Goal: Navigation & Orientation: Understand site structure

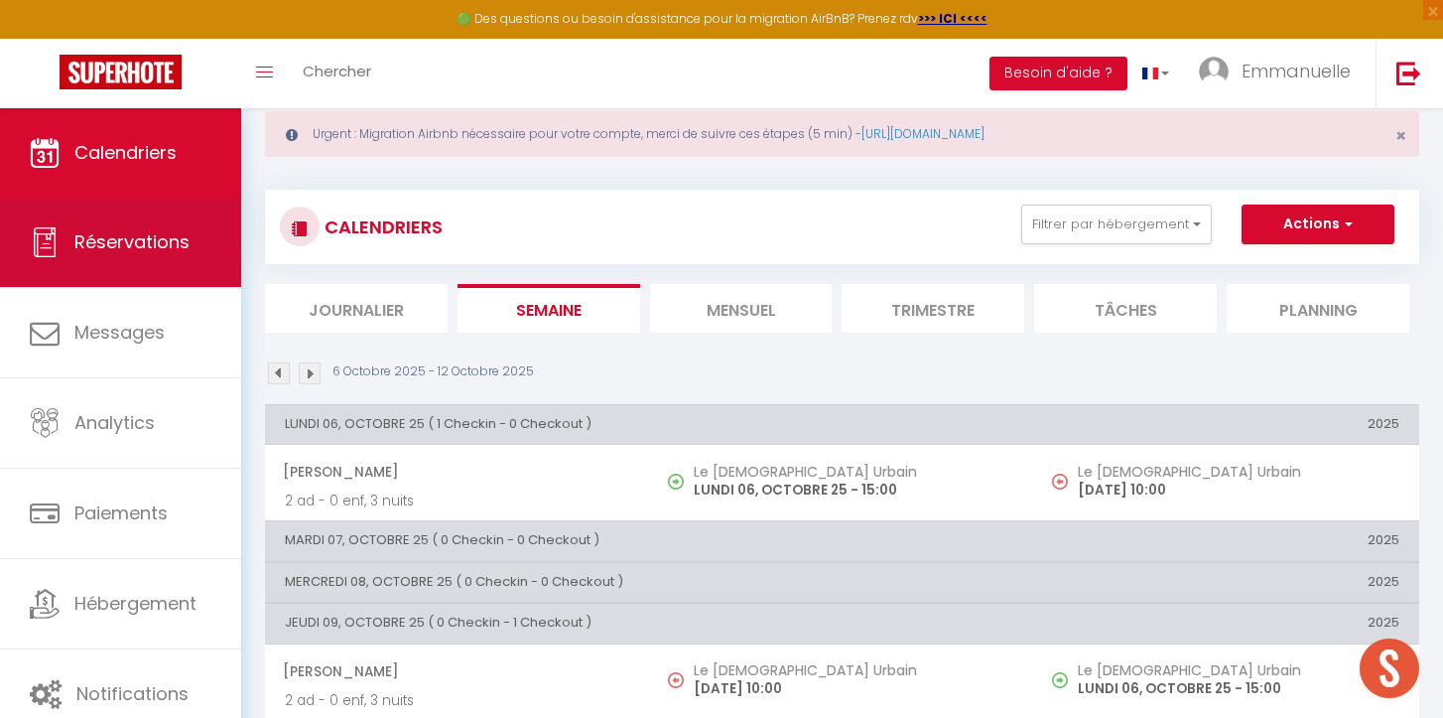
scroll to position [4280, 0]
click at [124, 246] on span "Réservations" at bounding box center [131, 241] width 115 height 25
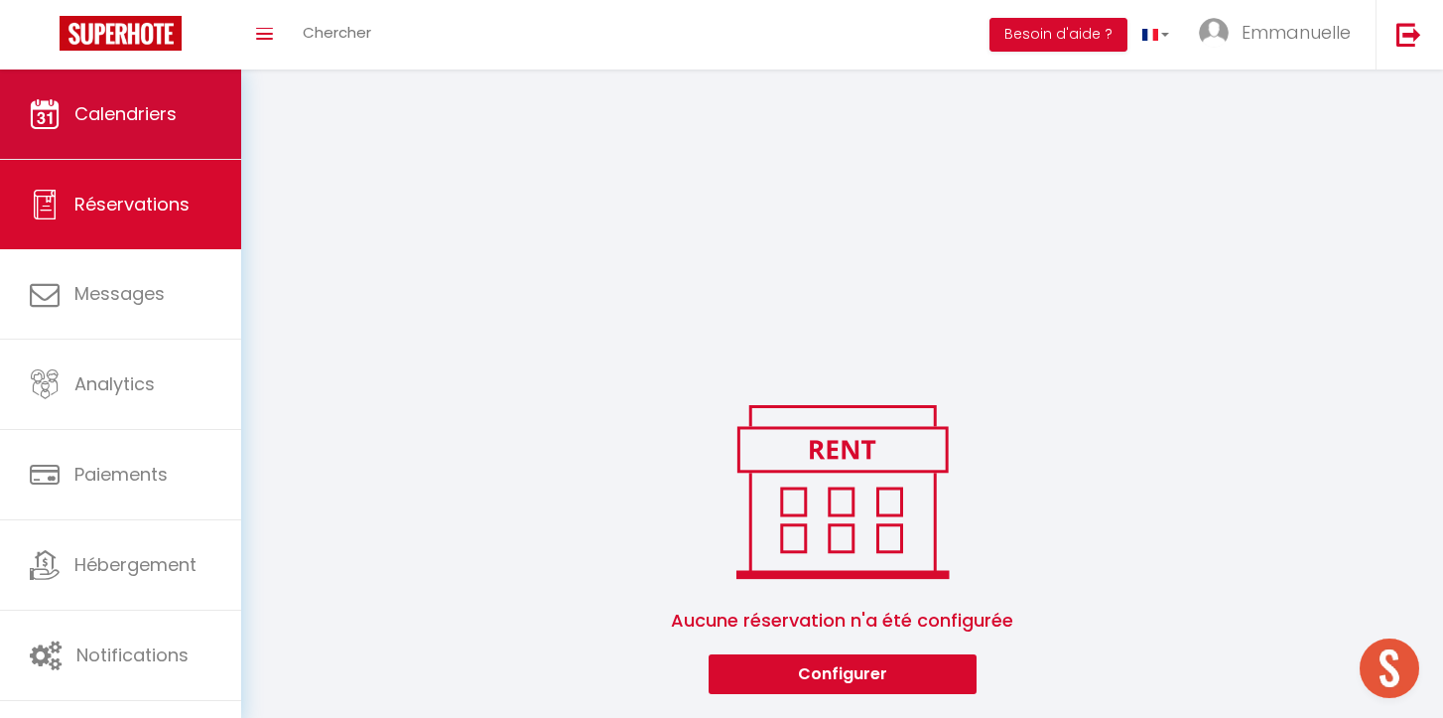
scroll to position [424, 0]
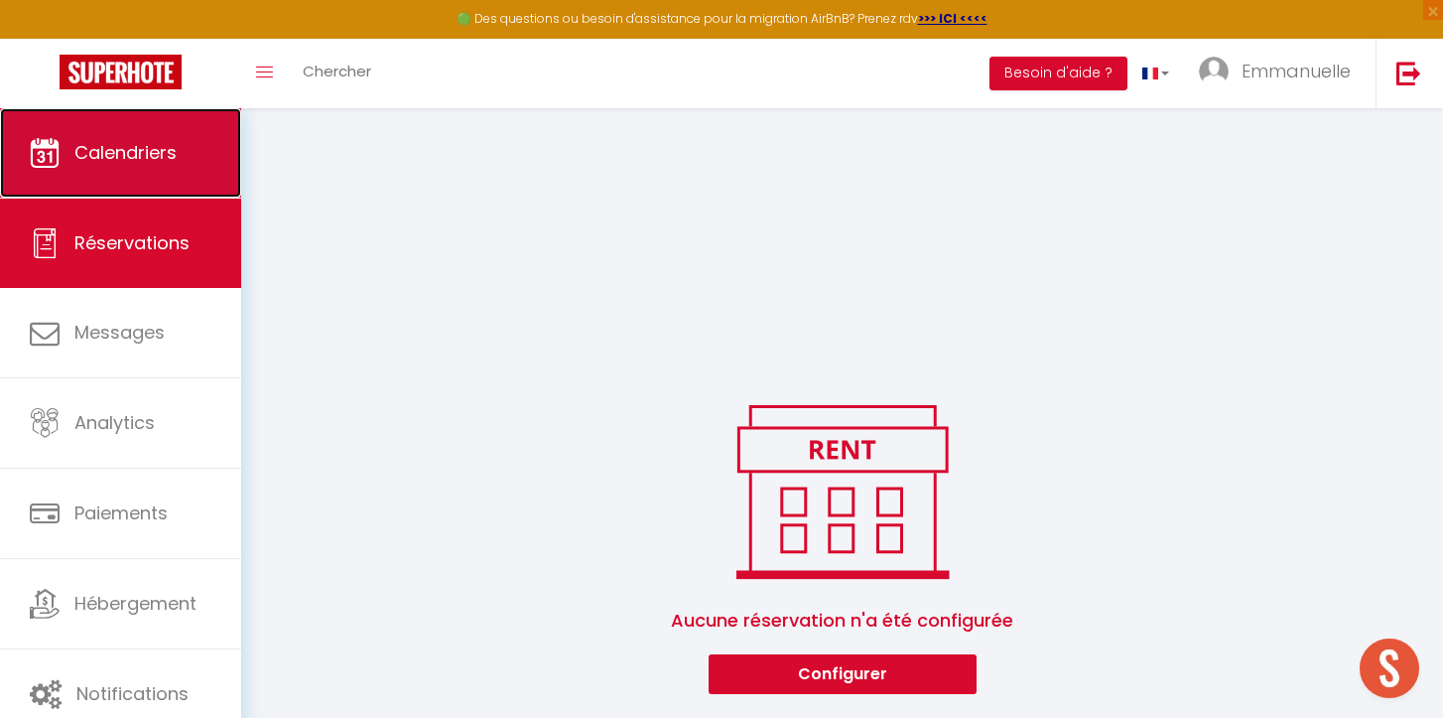
click at [128, 156] on span "Calendriers" at bounding box center [125, 152] width 102 height 25
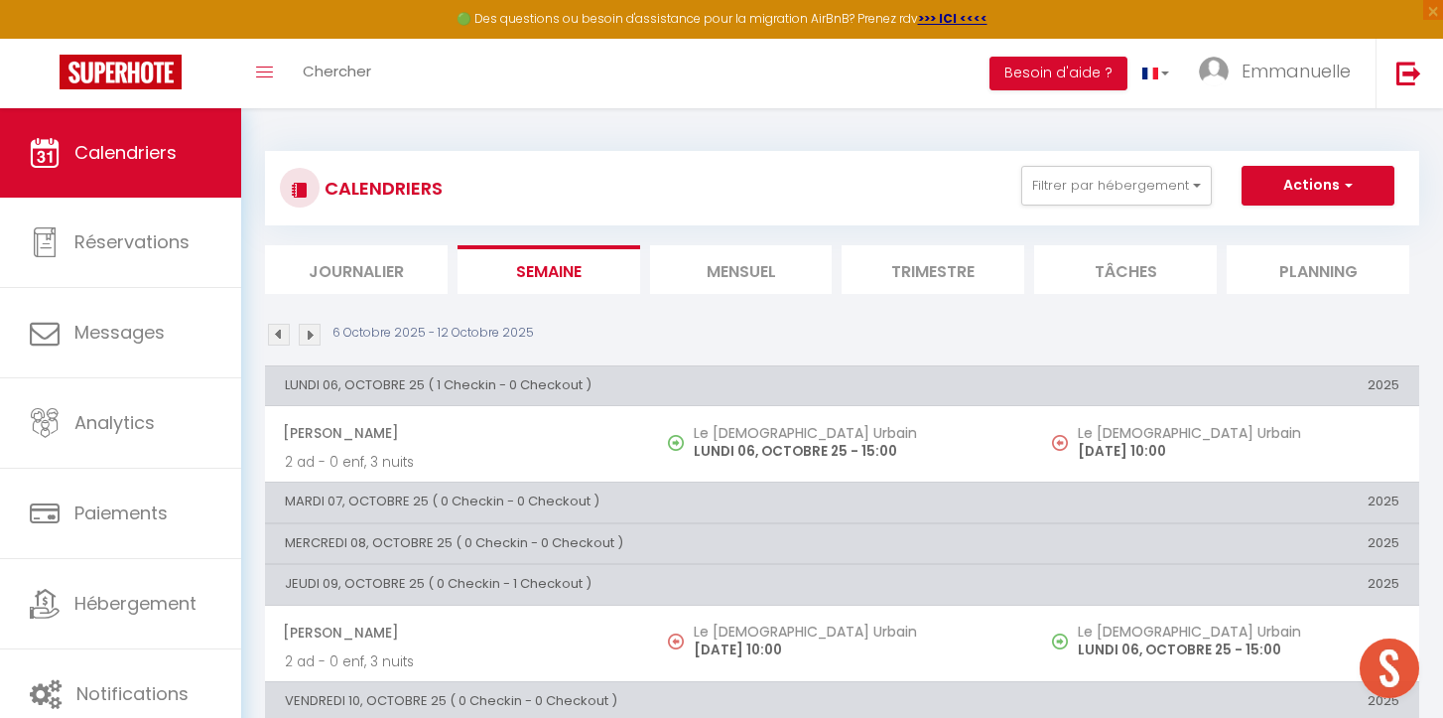
click at [370, 260] on li "Journalier" at bounding box center [356, 269] width 183 height 49
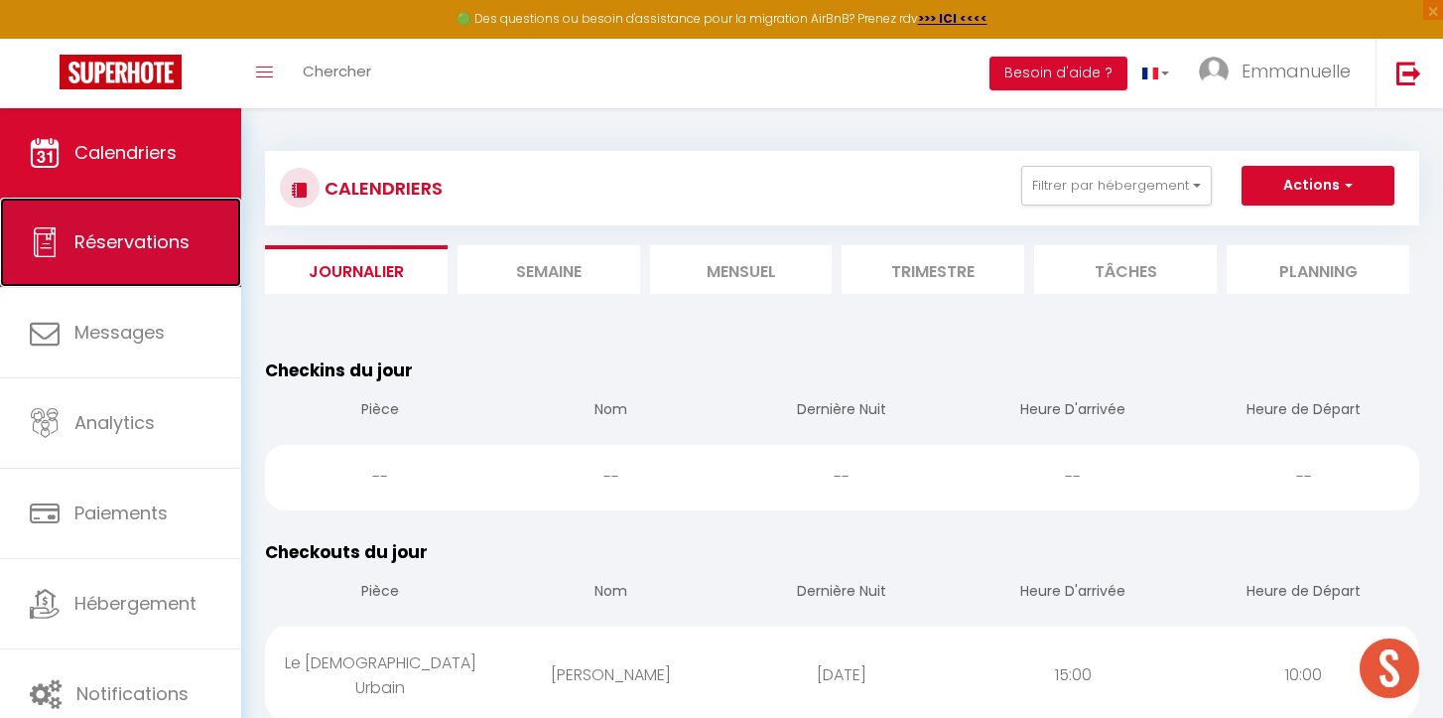
click at [184, 249] on span "Réservations" at bounding box center [131, 241] width 115 height 25
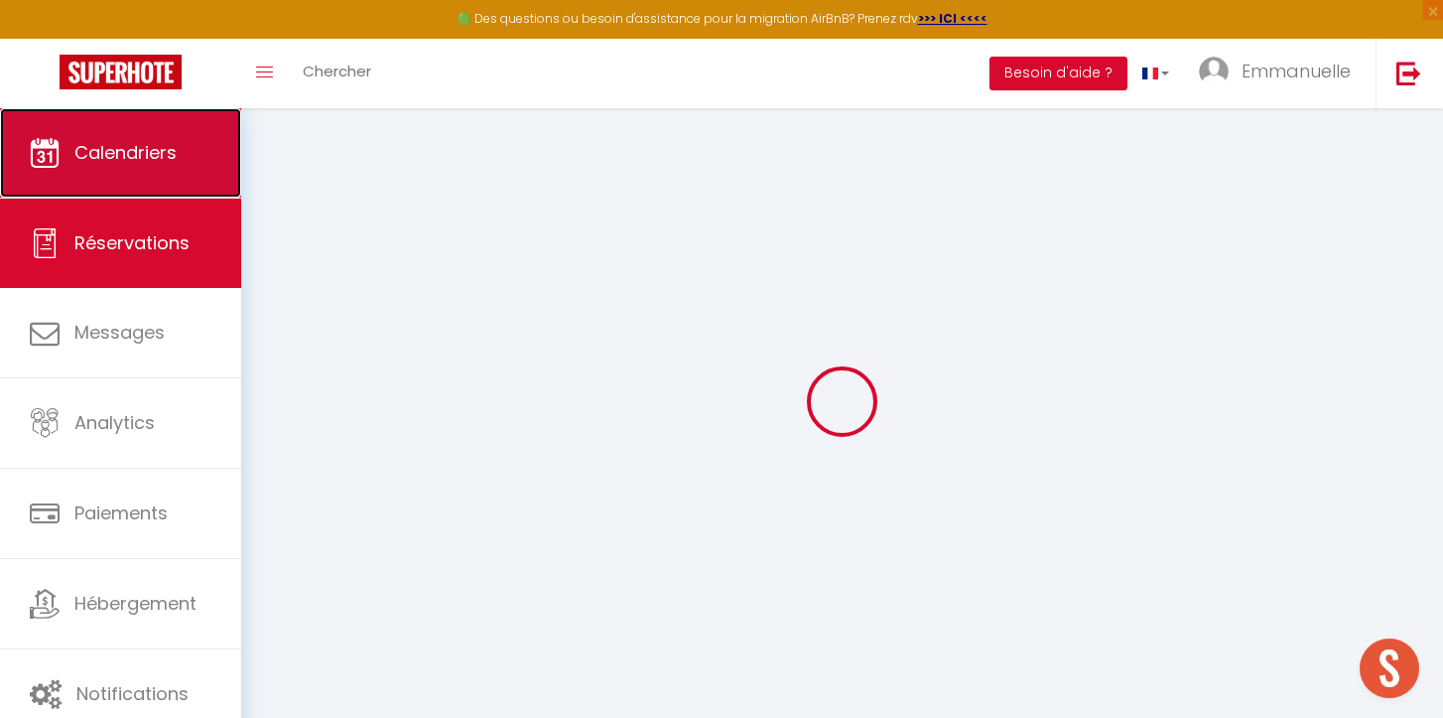
click at [171, 160] on span "Calendriers" at bounding box center [125, 152] width 102 height 25
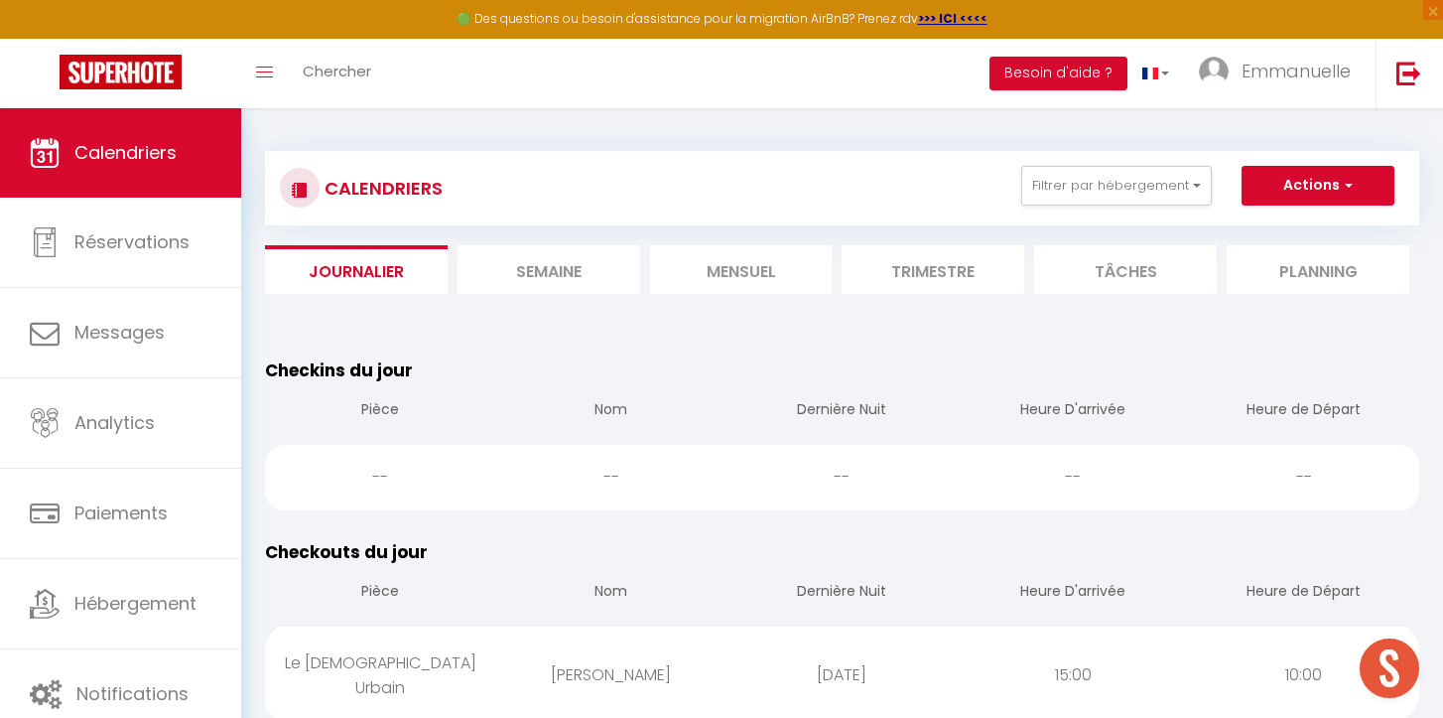
click at [787, 256] on li "Mensuel" at bounding box center [741, 269] width 183 height 49
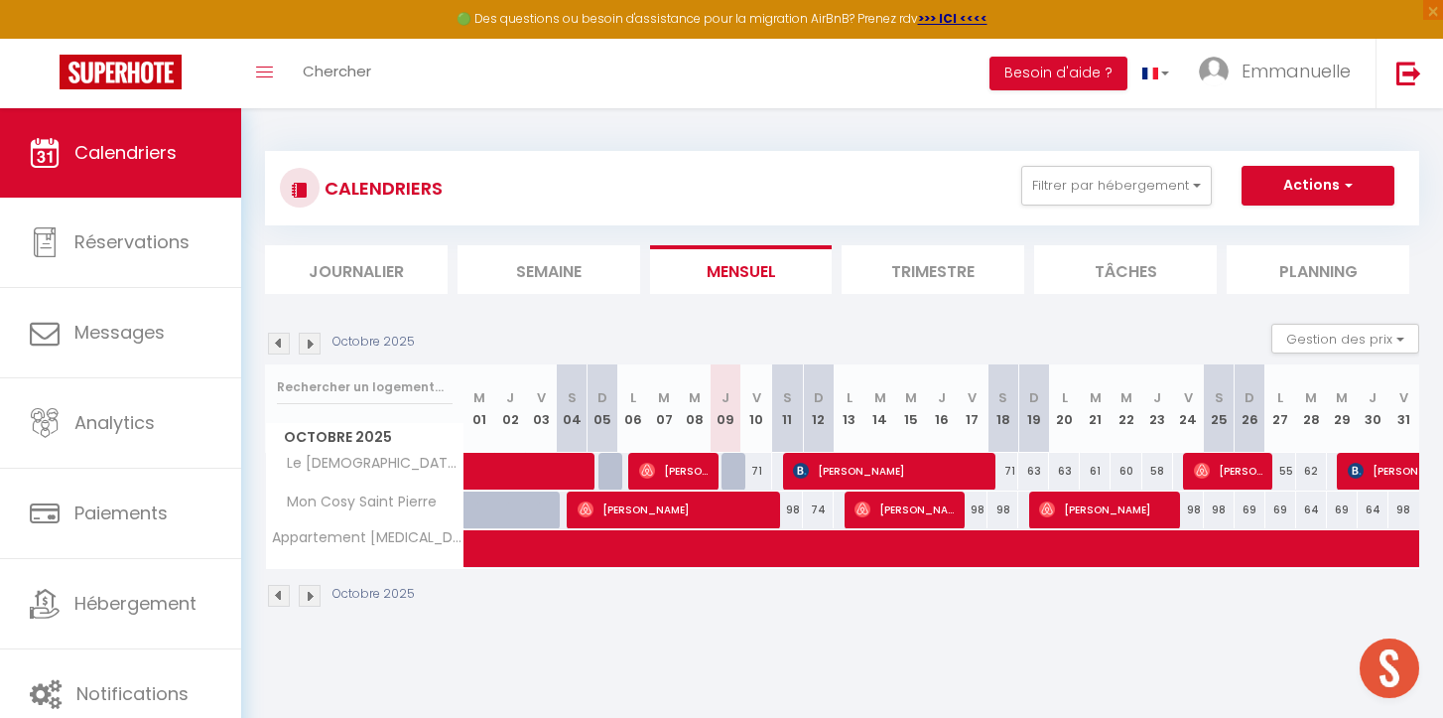
click at [308, 341] on img at bounding box center [310, 344] width 22 height 22
